Goal: Transaction & Acquisition: Purchase product/service

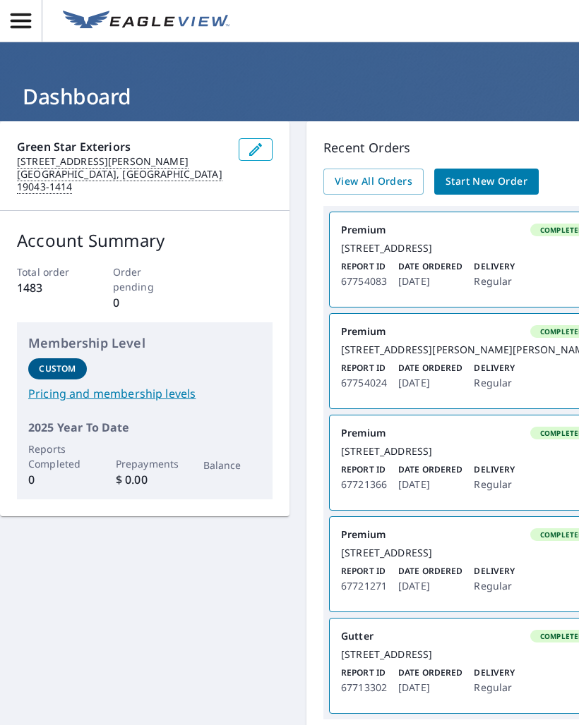
click at [490, 183] on span "Start New Order" at bounding box center [486, 182] width 82 height 18
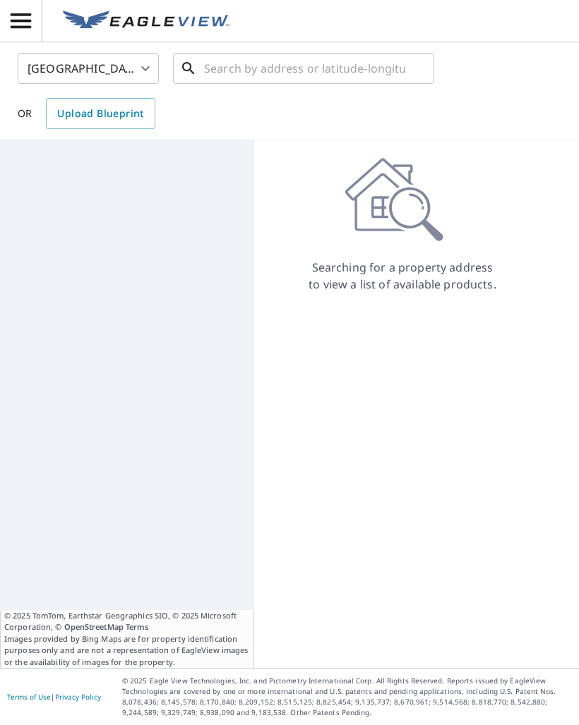
click at [349, 71] on input "text" at bounding box center [304, 69] width 201 height 40
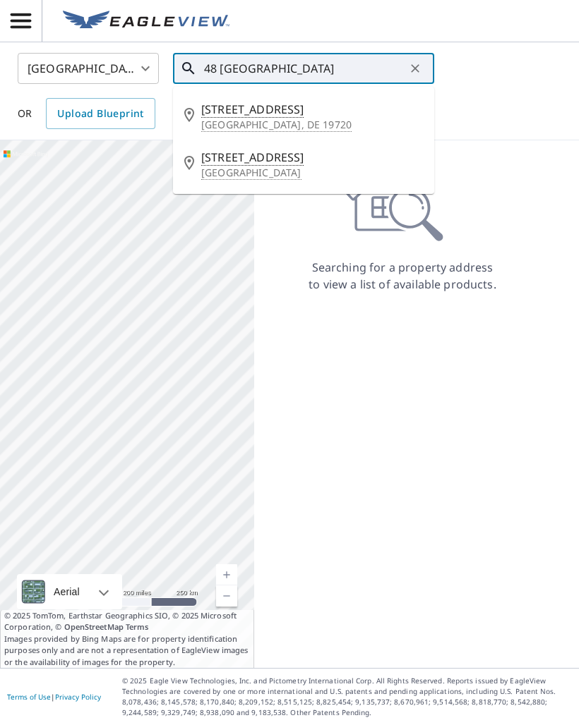
click at [279, 123] on p "[GEOGRAPHIC_DATA], DE 19720" at bounding box center [312, 125] width 222 height 14
type input "[STREET_ADDRESS]"
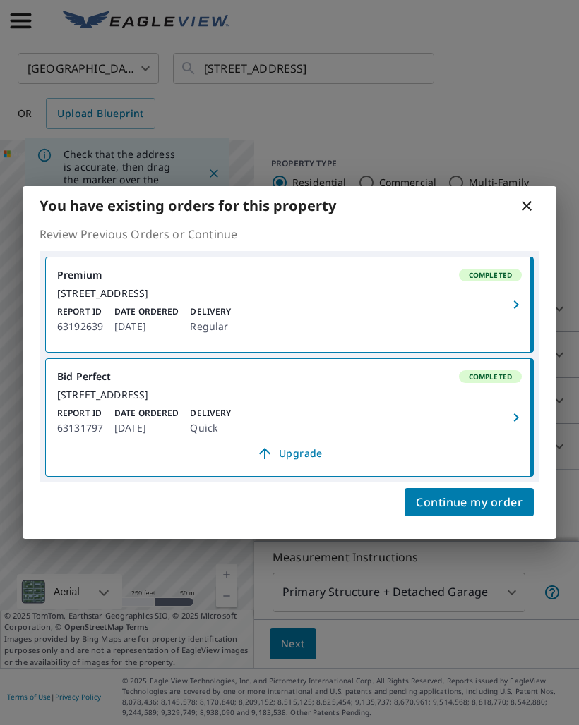
click at [485, 512] on span "Continue my order" at bounding box center [469, 502] width 107 height 20
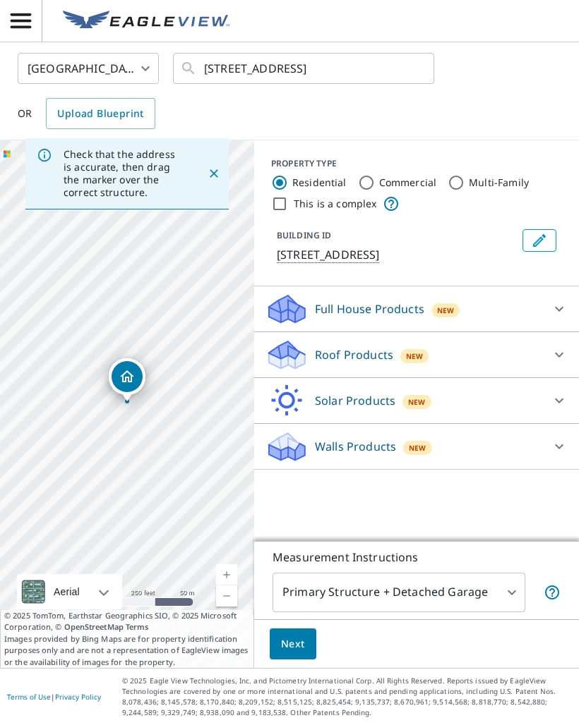
click at [480, 588] on body "GB GB [GEOGRAPHIC_DATA] US ​ [STREET_ADDRESS] ​ OR Upload Blueprint Check that …" at bounding box center [289, 362] width 579 height 725
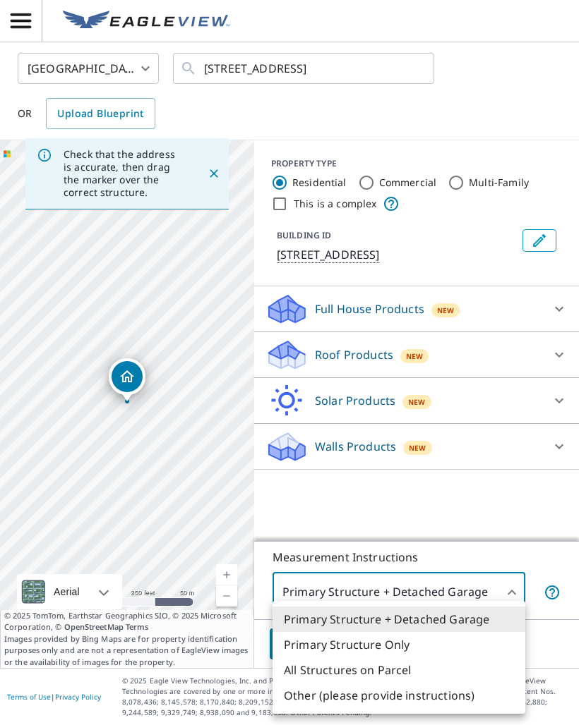
click at [384, 669] on li "All Structures on Parcel" at bounding box center [398, 670] width 253 height 25
type input "3"
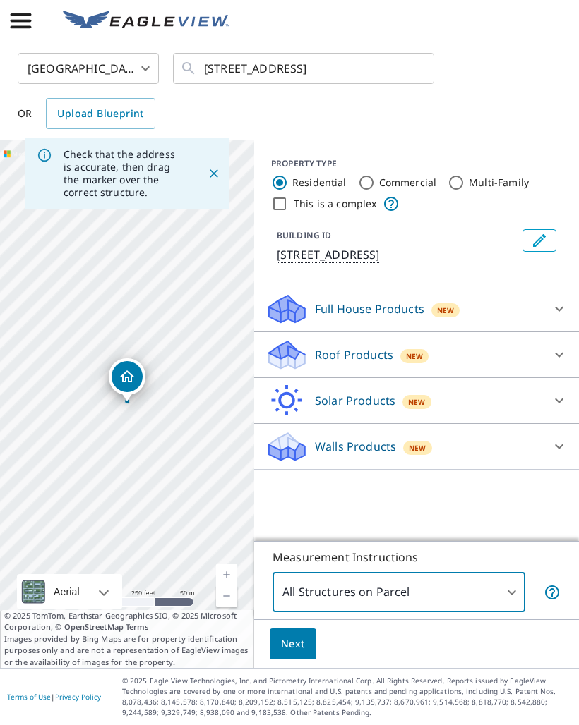
click at [309, 638] on button "Next" at bounding box center [293, 645] width 47 height 32
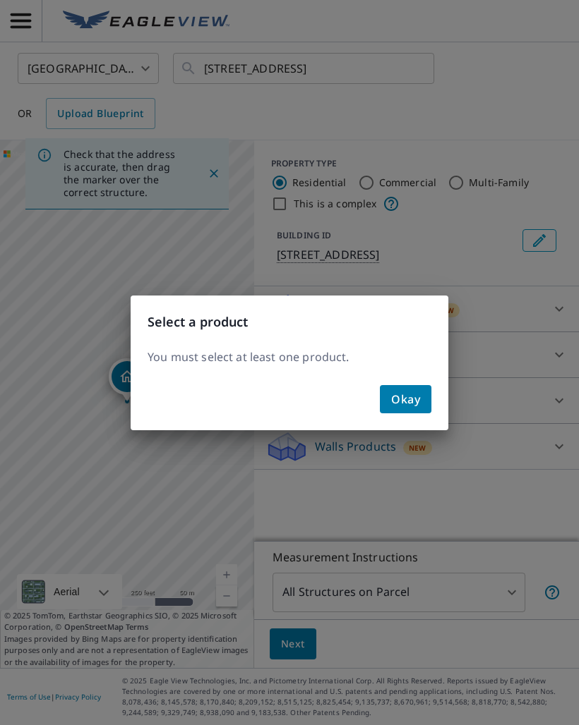
click at [411, 404] on span "Okay" at bounding box center [405, 399] width 29 height 20
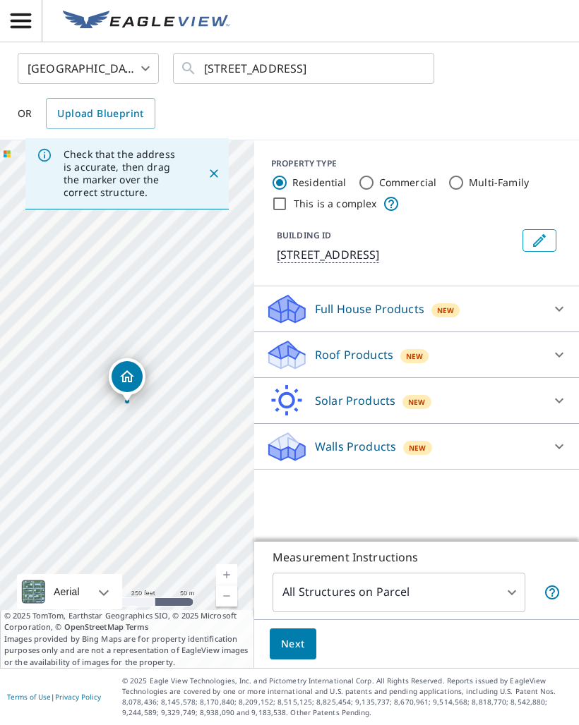
click at [363, 363] on p "Roof Products" at bounding box center [354, 354] width 78 height 17
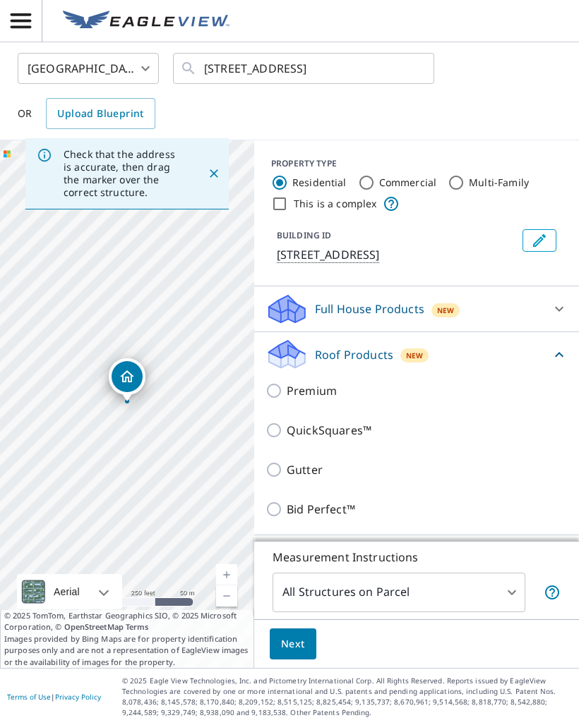
click at [281, 399] on input "Premium" at bounding box center [275, 390] width 21 height 17
checkbox input "true"
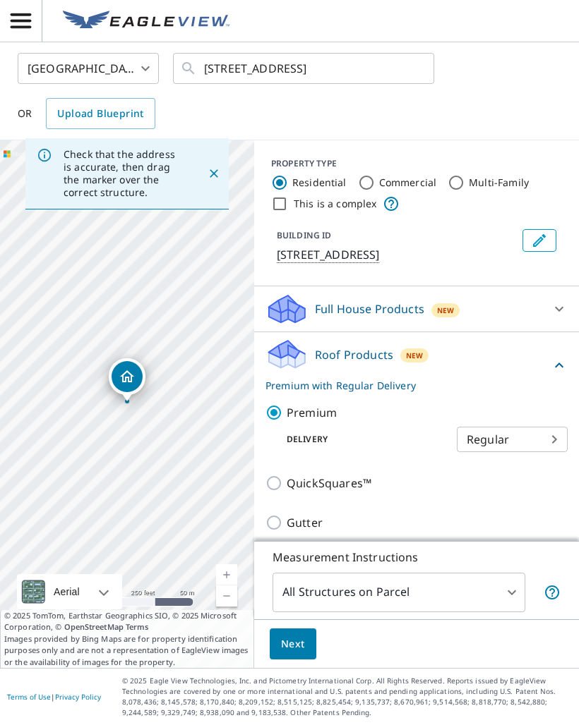
click at [300, 640] on span "Next" at bounding box center [293, 645] width 24 height 18
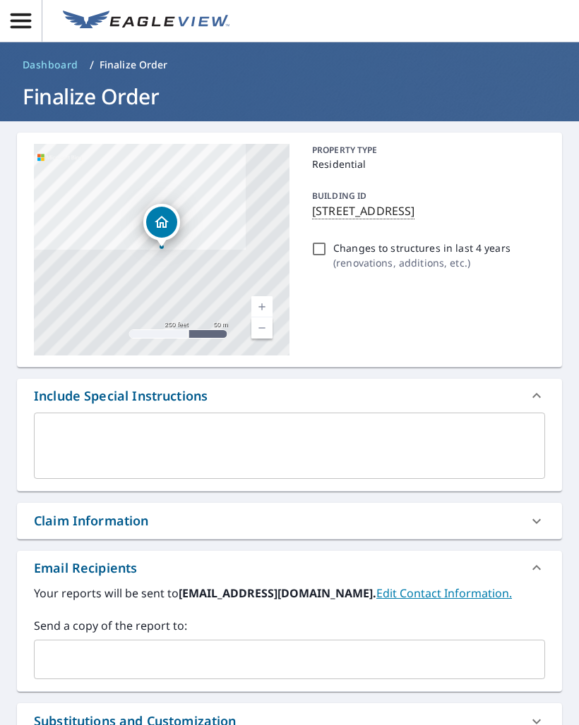
click at [312, 258] on input "Changes to structures in last 4 years ( renovations, additions, etc. )" at bounding box center [318, 249] width 17 height 17
checkbox input "true"
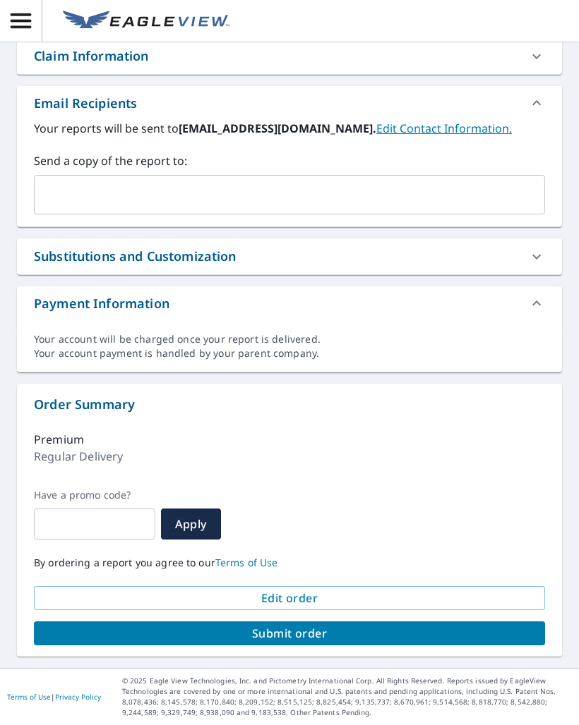
click at [344, 639] on span "Submit order" at bounding box center [289, 634] width 488 height 16
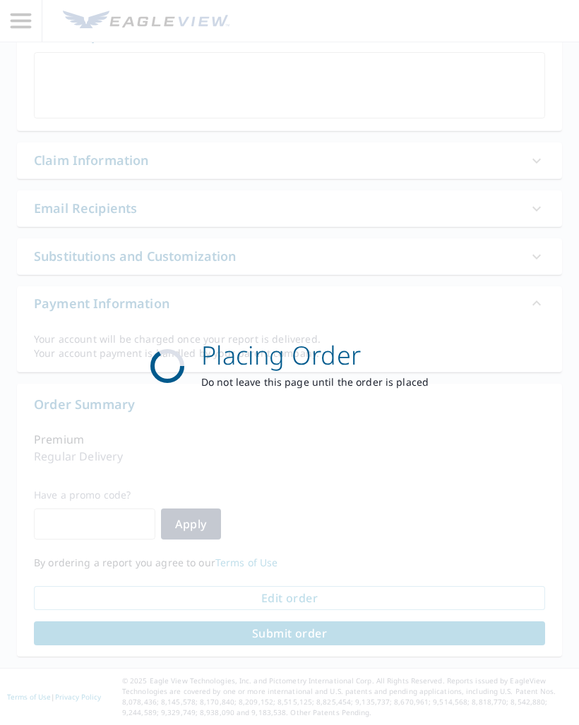
scroll to position [361, 0]
